Goal: Navigation & Orientation: Find specific page/section

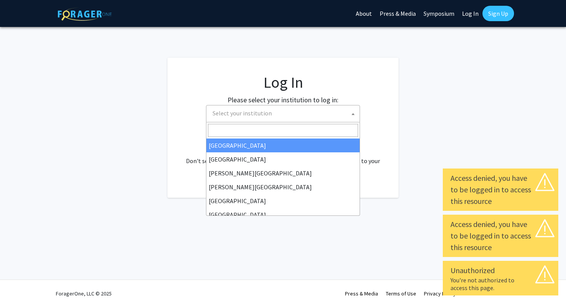
click at [293, 116] on span "Select your institution" at bounding box center [285, 114] width 150 height 16
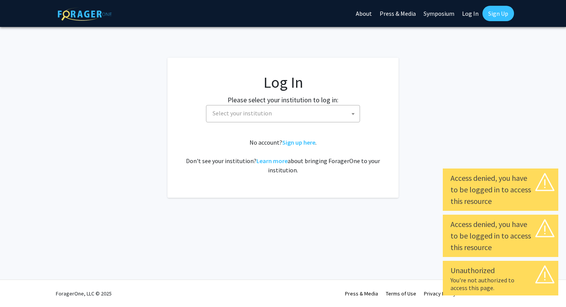
click at [470, 12] on link "Log In" at bounding box center [470, 13] width 24 height 27
select select "34"
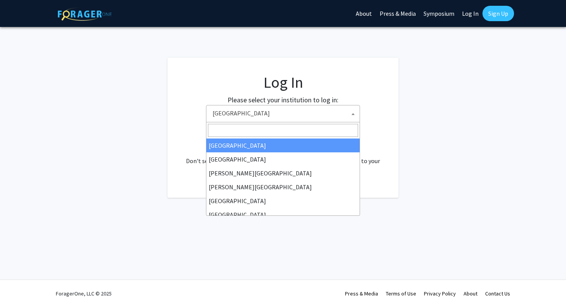
click at [271, 108] on span "Baylor University" at bounding box center [285, 114] width 150 height 16
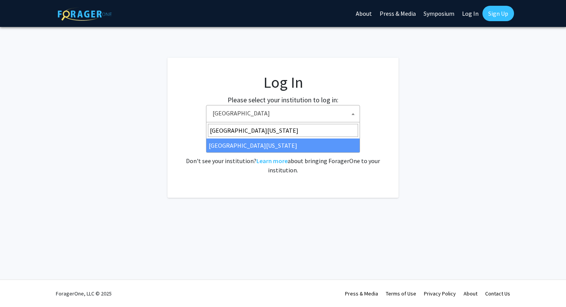
type input "University of Kentucky"
select select "13"
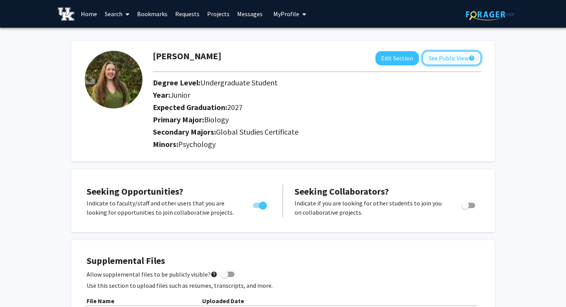
click at [449, 58] on button "See Public View help" at bounding box center [451, 58] width 59 height 15
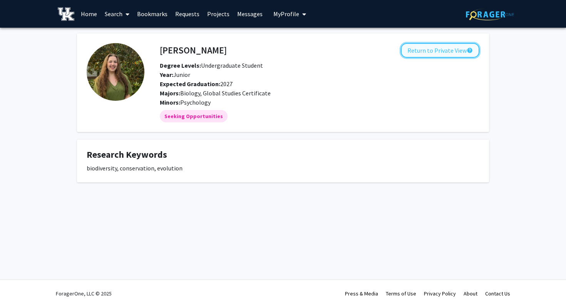
click at [427, 55] on button "Return to Private View help" at bounding box center [440, 50] width 79 height 15
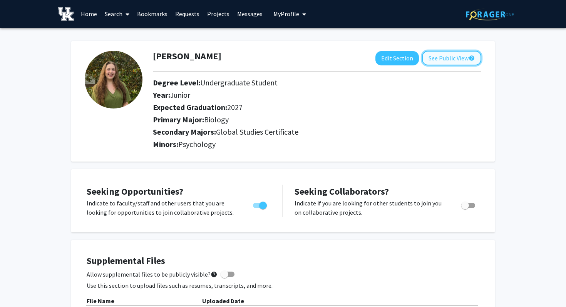
click at [448, 56] on button "See Public View help" at bounding box center [451, 58] width 59 height 15
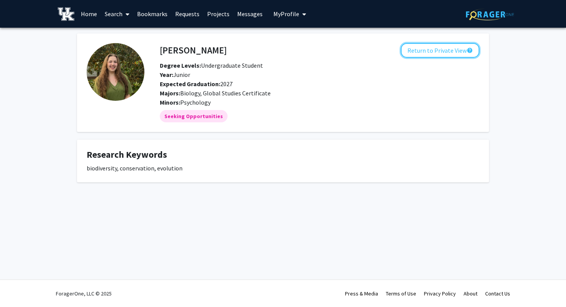
click at [448, 56] on button "Return to Private View help" at bounding box center [440, 50] width 79 height 15
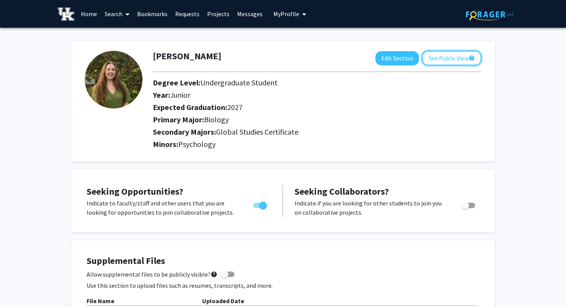
click at [448, 56] on button "See Public View help" at bounding box center [451, 58] width 59 height 15
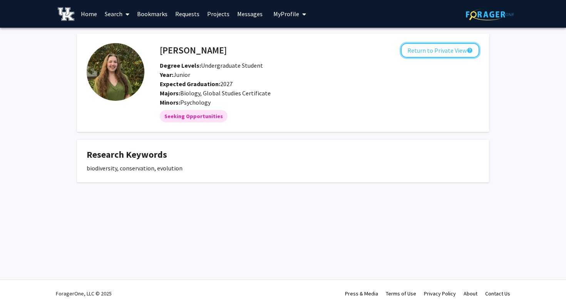
click at [448, 56] on button "Return to Private View help" at bounding box center [440, 50] width 79 height 15
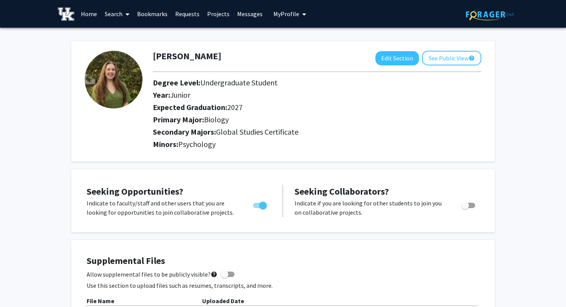
click at [154, 14] on link "Bookmarks" at bounding box center [152, 13] width 38 height 27
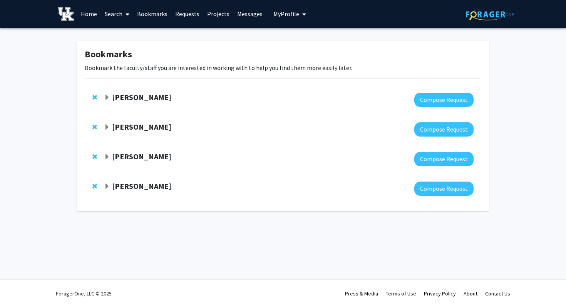
click at [152, 158] on strong "[PERSON_NAME]" at bounding box center [141, 157] width 59 height 10
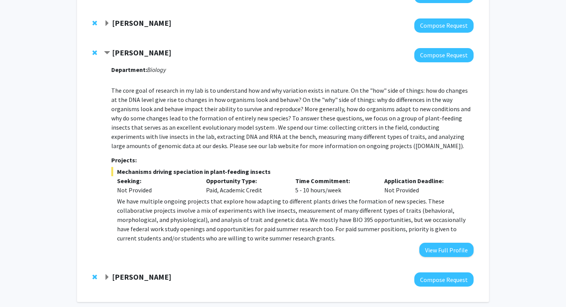
scroll to position [110, 0]
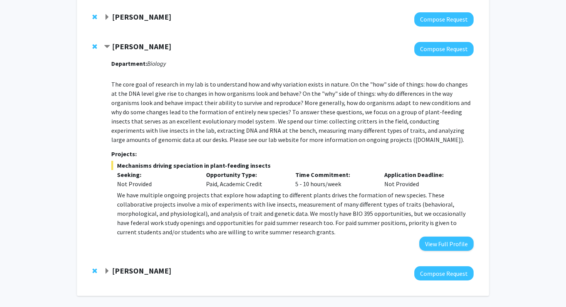
click at [121, 273] on strong "[PERSON_NAME]" at bounding box center [141, 271] width 59 height 10
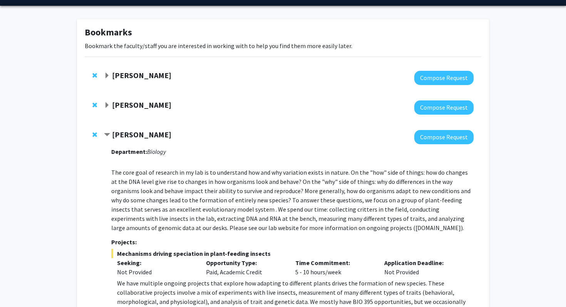
scroll to position [0, 0]
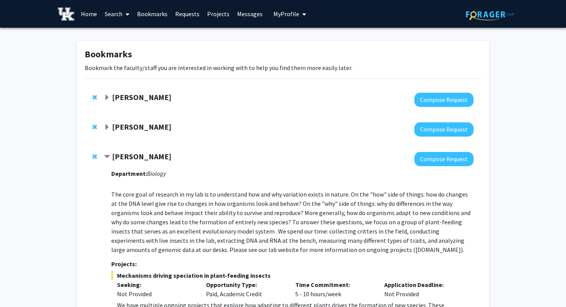
click at [134, 123] on strong "[PERSON_NAME]" at bounding box center [141, 127] width 59 height 10
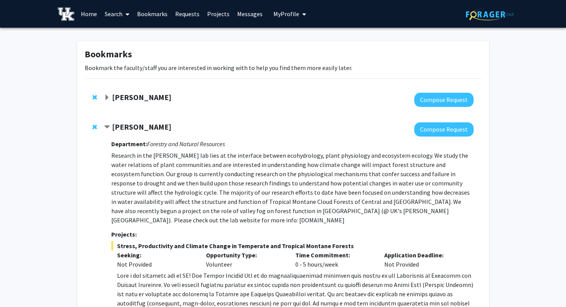
click at [142, 99] on strong "[PERSON_NAME]" at bounding box center [141, 97] width 59 height 10
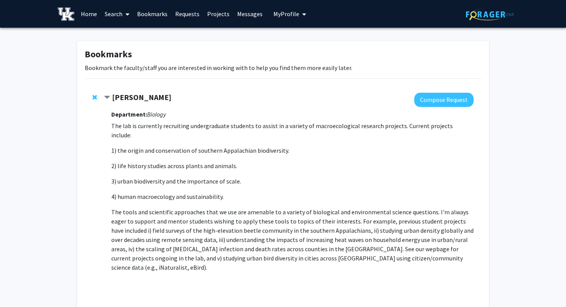
click at [142, 99] on strong "[PERSON_NAME]" at bounding box center [141, 97] width 59 height 10
